Goal: Task Accomplishment & Management: Complete application form

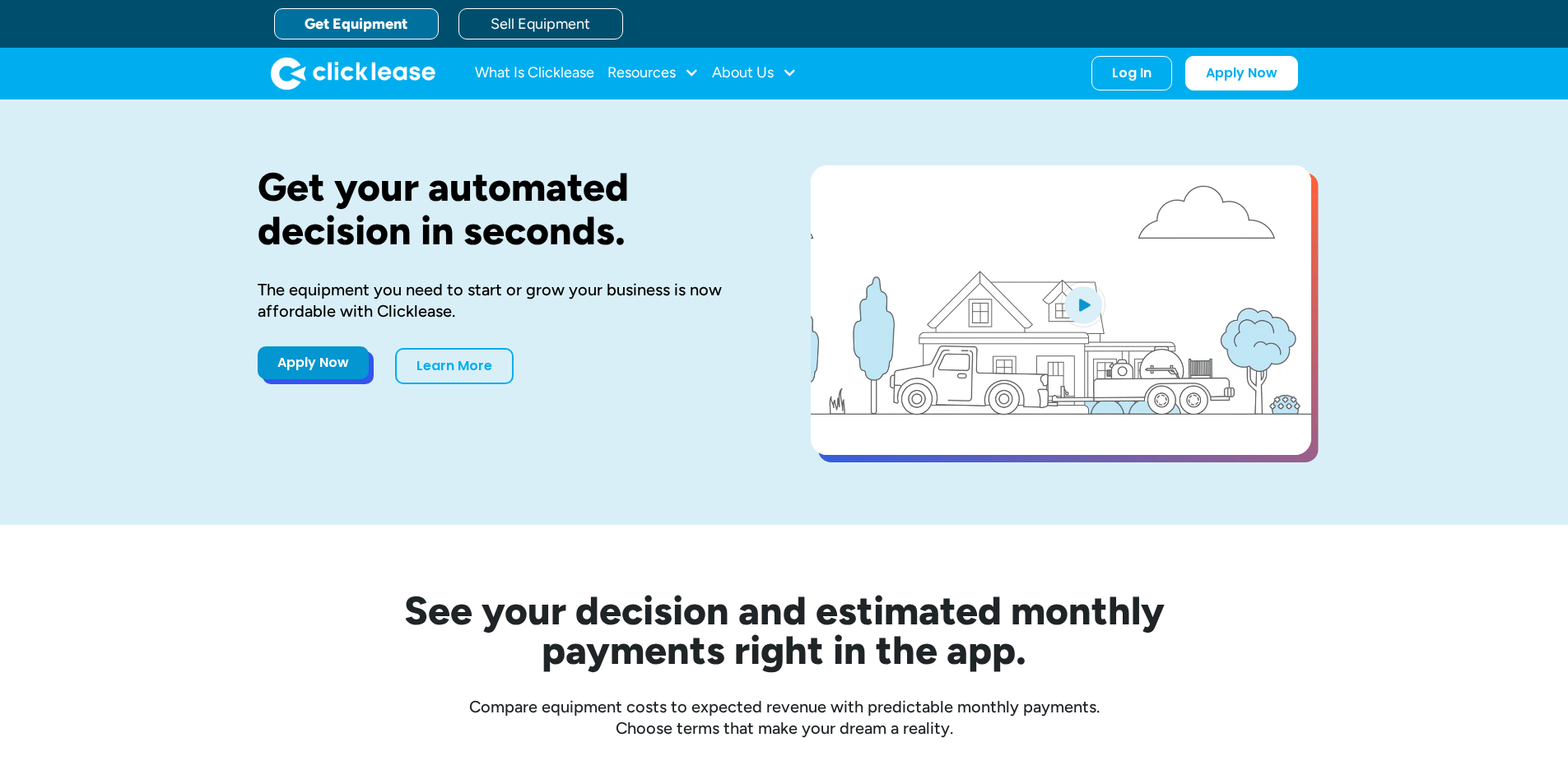
click at [323, 363] on link "Apply Now" at bounding box center [313, 362] width 111 height 33
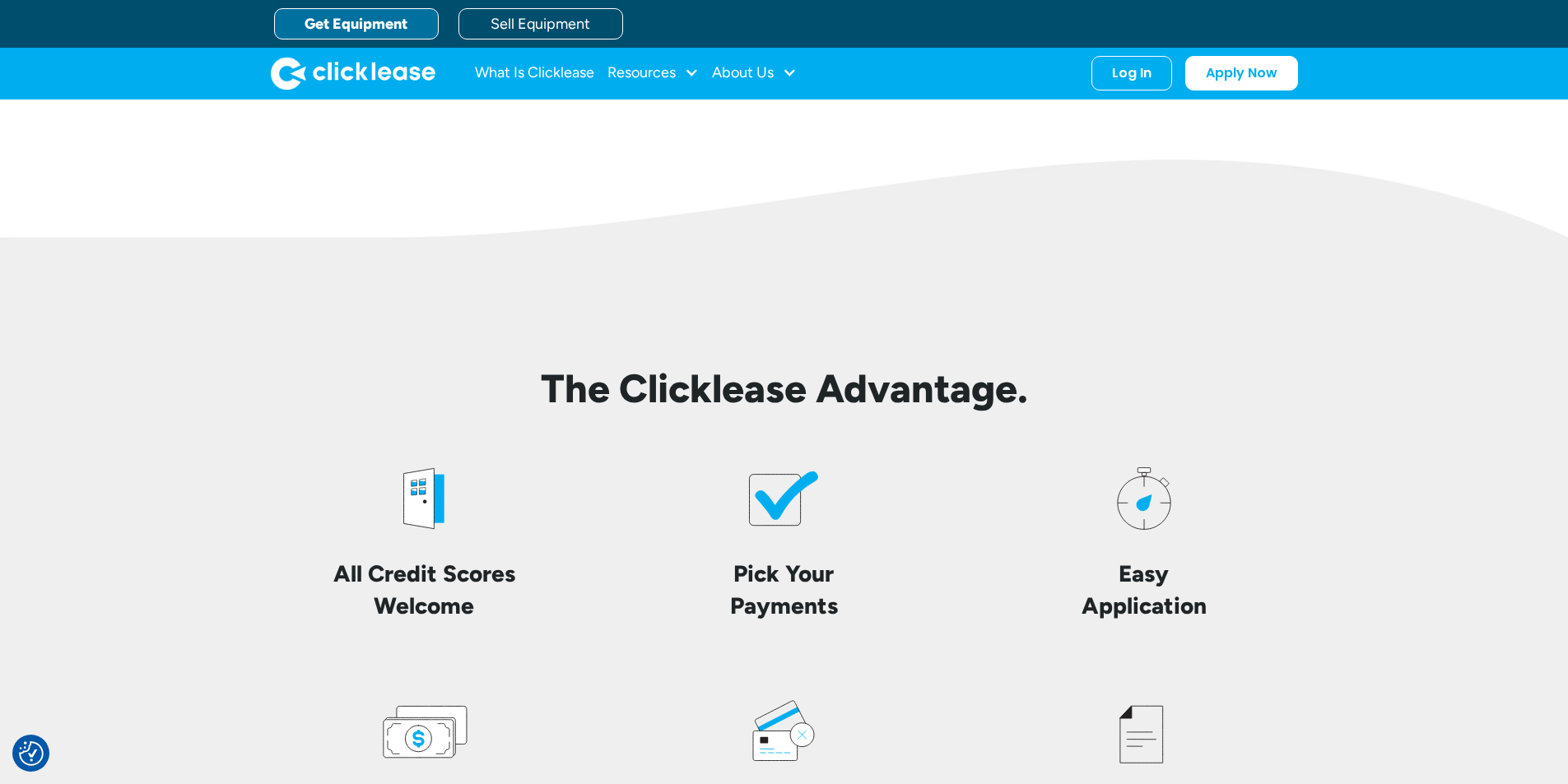
scroll to position [3493, 0]
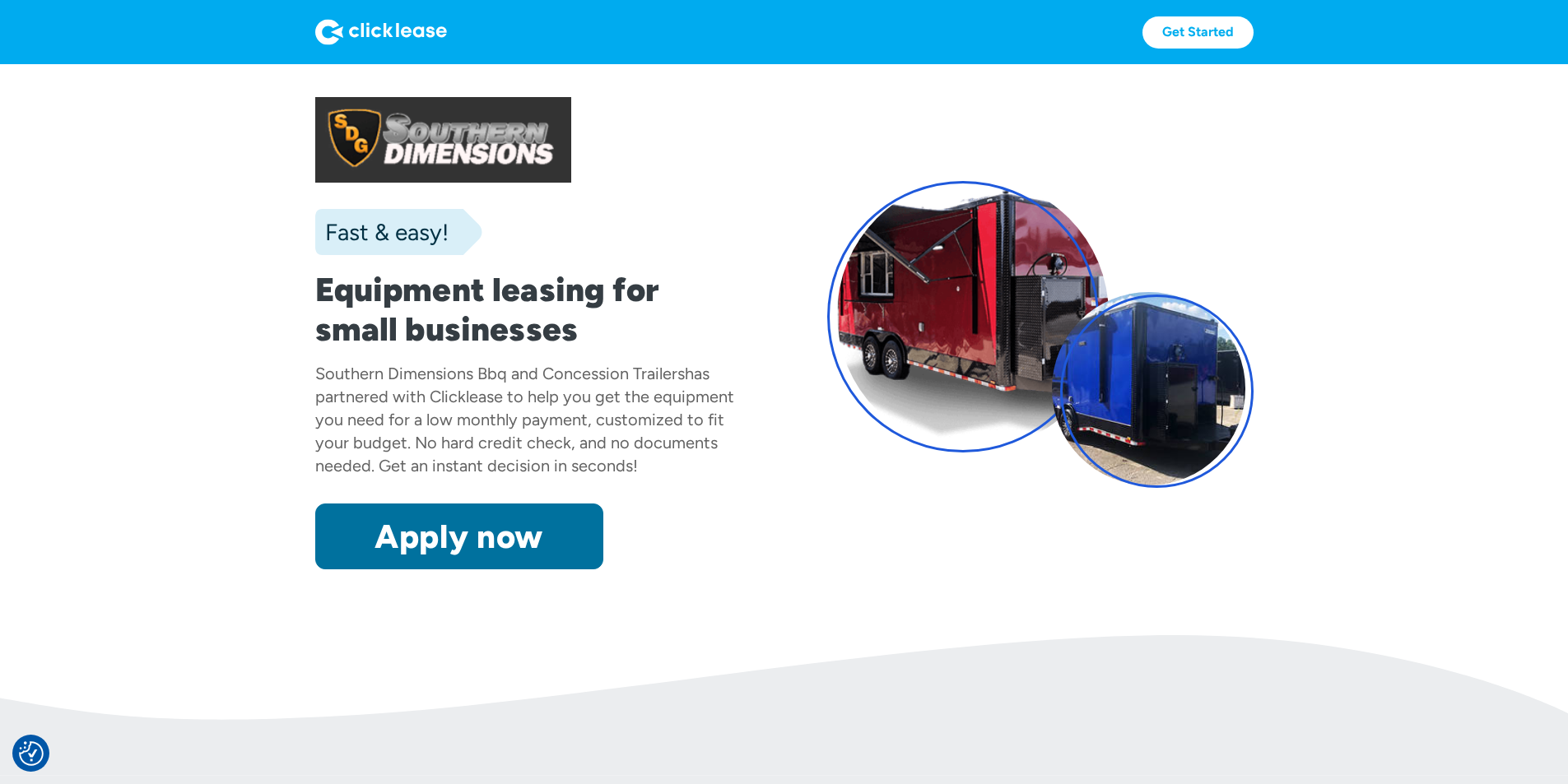
click at [373, 570] on link "Apply now" at bounding box center [459, 536] width 288 height 65
